Goal: Information Seeking & Learning: Check status

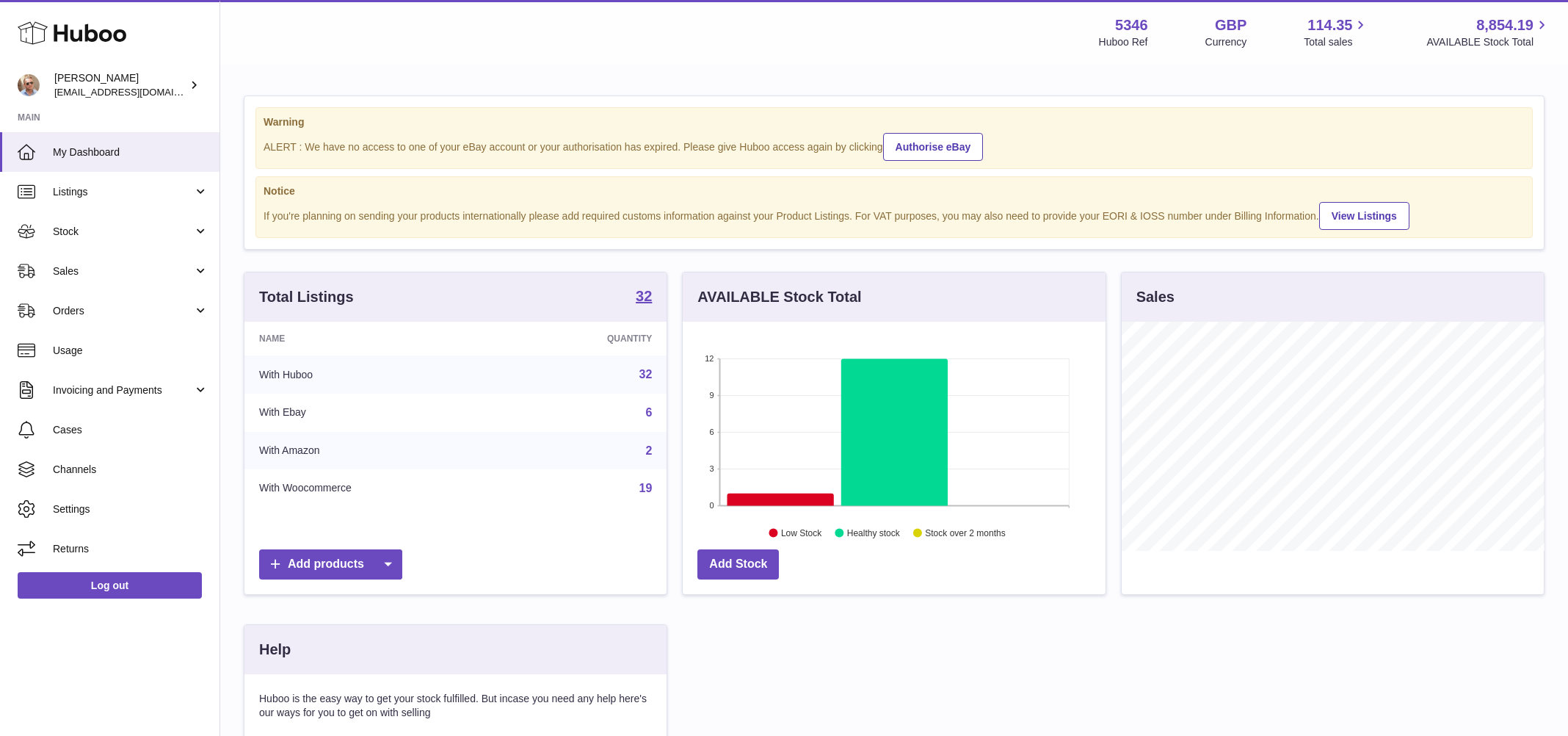
scroll to position [229, 422]
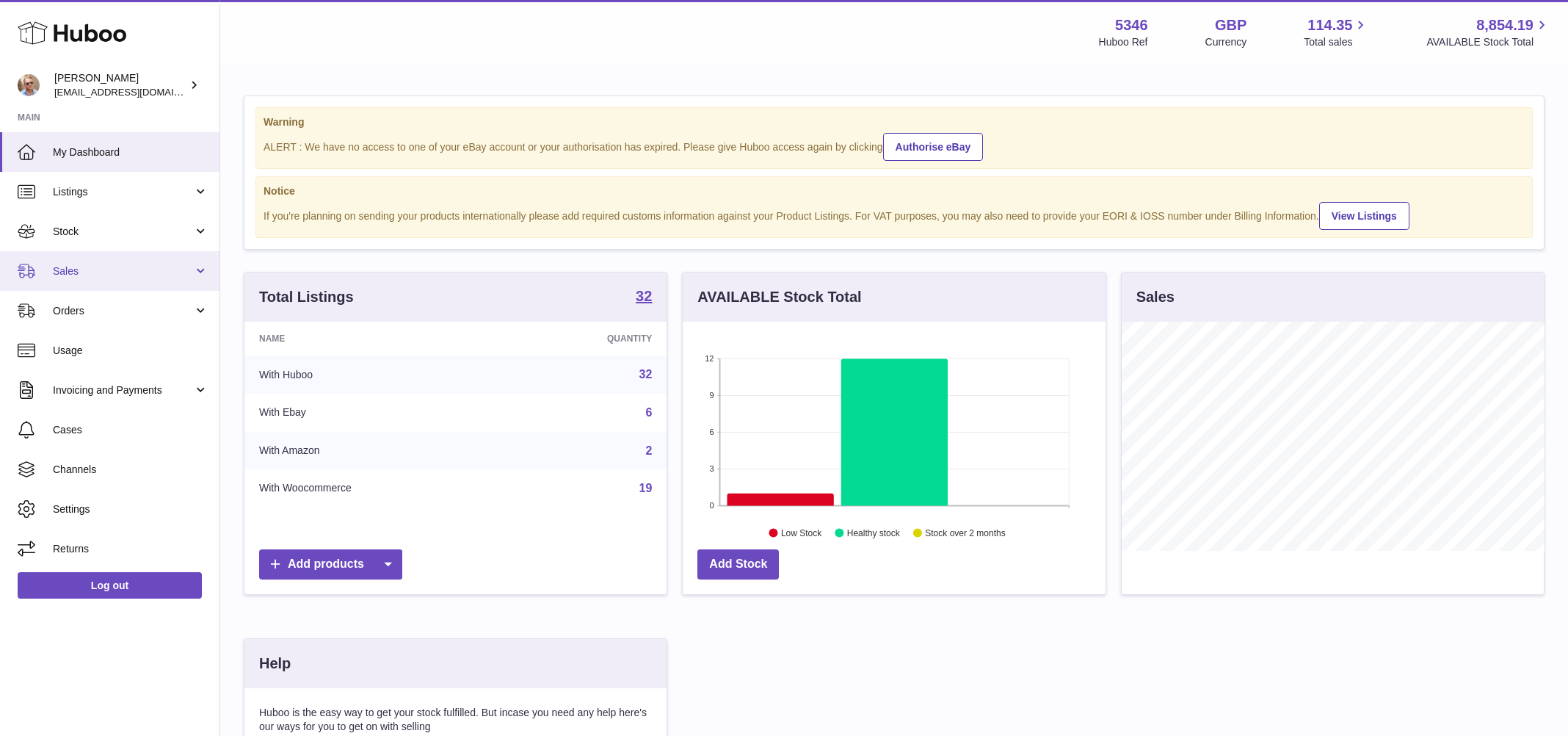
click at [76, 267] on span "Sales" at bounding box center [122, 271] width 140 height 14
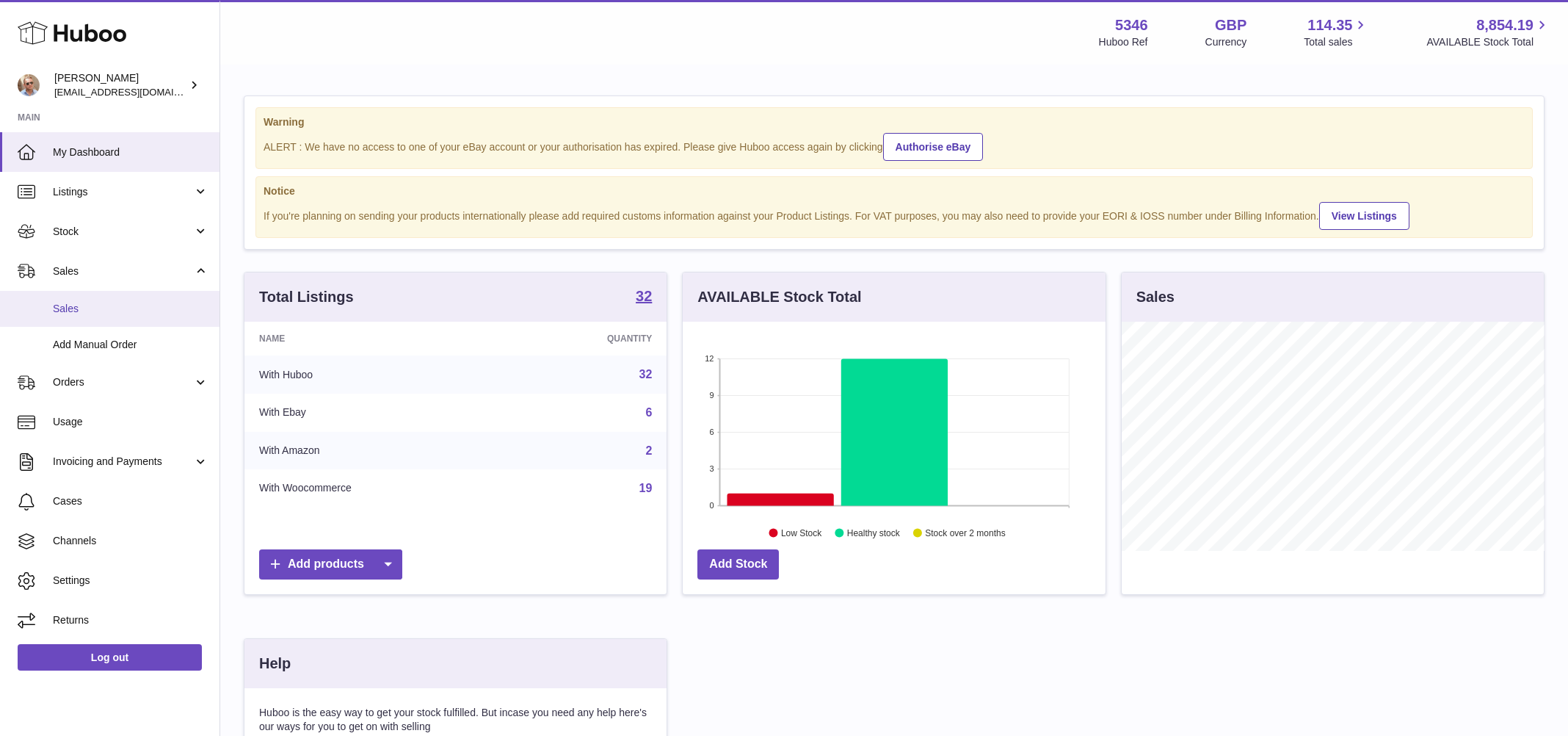
click at [79, 307] on span "Sales" at bounding box center [131, 308] width 156 height 14
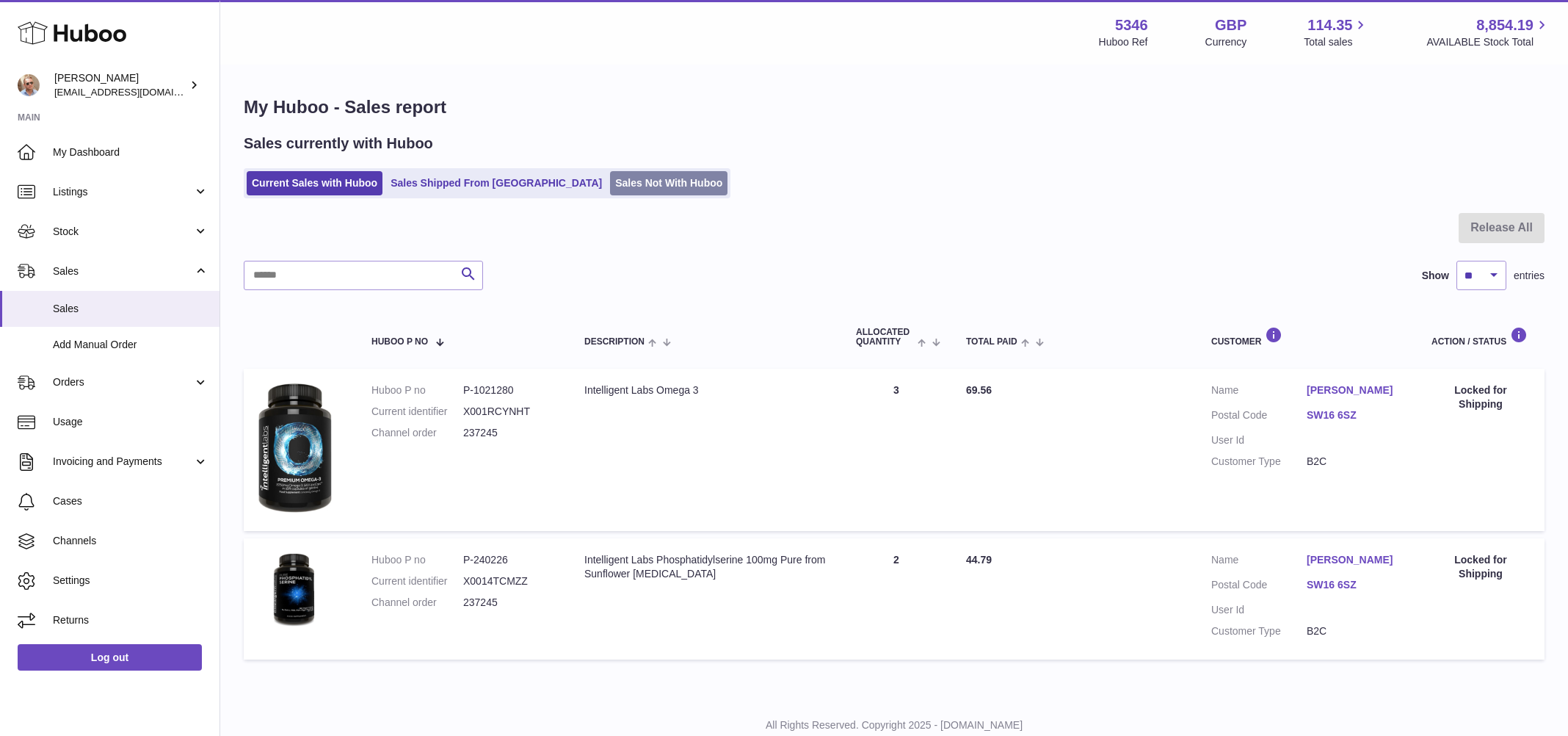
click at [610, 186] on link "Sales Not With Huboo" at bounding box center [669, 183] width 117 height 25
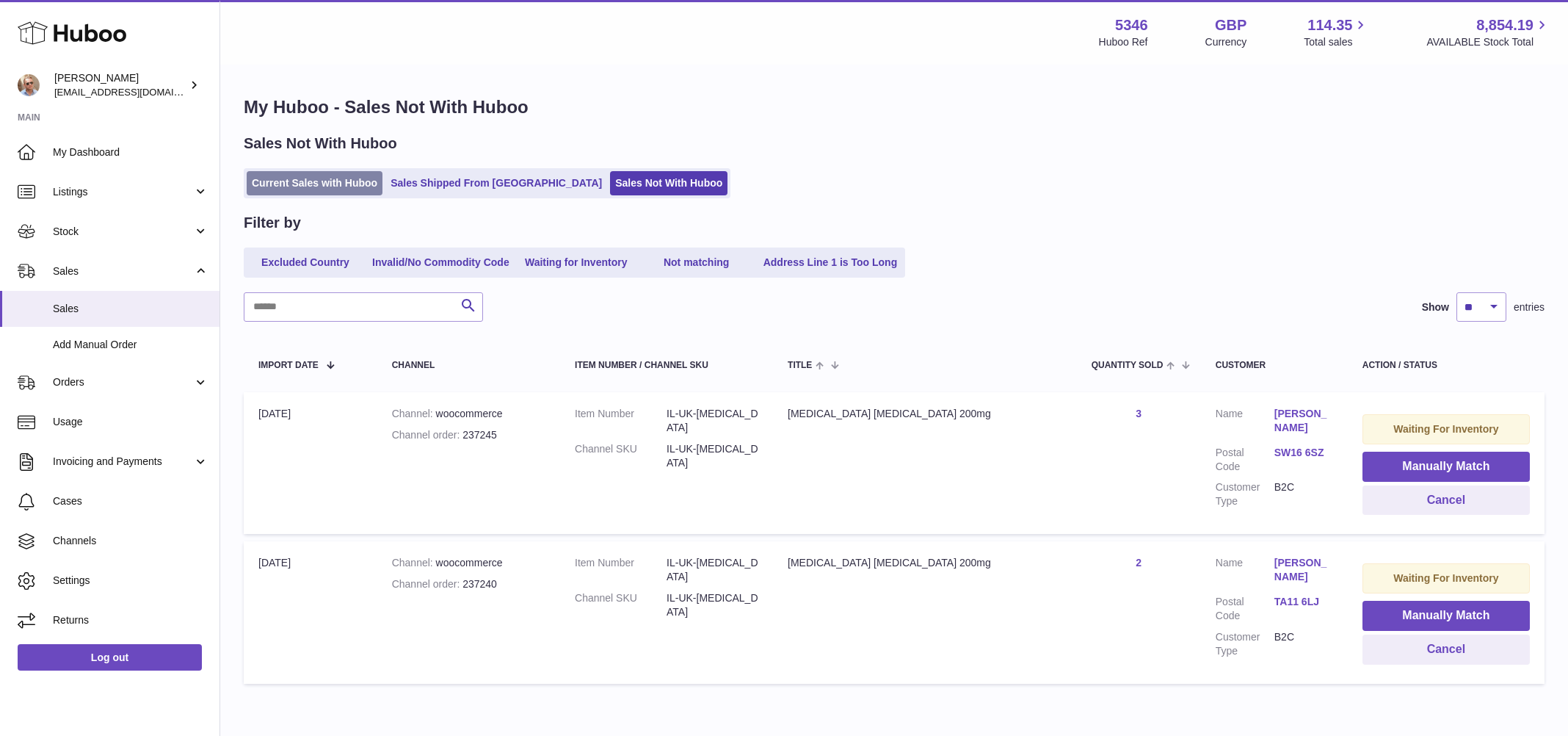
click at [350, 180] on link "Current Sales with Huboo" at bounding box center [314, 183] width 136 height 25
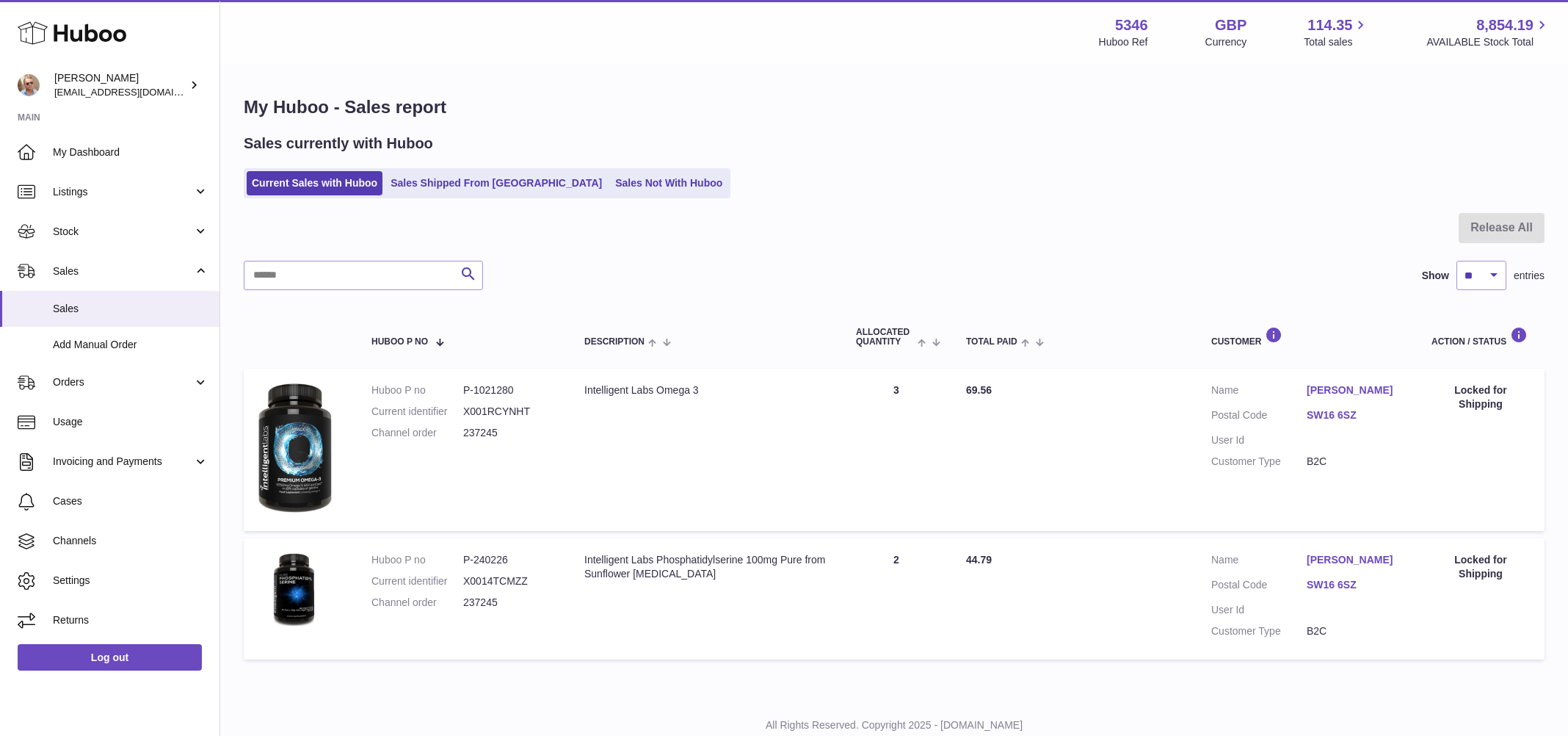
click at [1106, 180] on div "Current Sales with Huboo Sales Shipped From [GEOGRAPHIC_DATA] Sales Not With Hu…" at bounding box center [894, 183] width 1301 height 30
click at [1114, 163] on div "Sales currently with Huboo Current Sales with Huboo Sales Shipped From [GEOGRAP…" at bounding box center [894, 166] width 1301 height 65
click at [996, 152] on div "Sales currently with Huboo" at bounding box center [894, 143] width 1301 height 20
click at [785, 174] on div "Current Sales with Huboo Sales Shipped From [GEOGRAPHIC_DATA] Sales Not With Hu…" at bounding box center [894, 183] width 1301 height 30
click at [876, 173] on div "Current Sales with Huboo Sales Shipped From [GEOGRAPHIC_DATA] Sales Not With Hu…" at bounding box center [894, 183] width 1301 height 30
